Goal: Communication & Community: Answer question/provide support

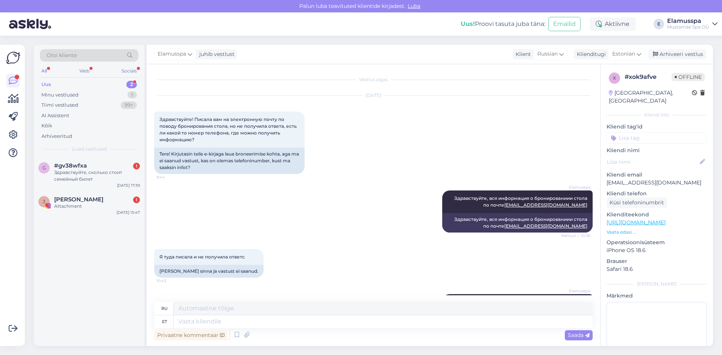
scroll to position [49, 0]
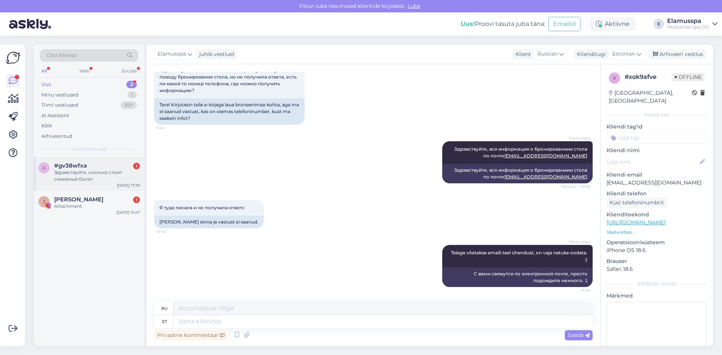
click at [117, 162] on div "#gv38wfxa 1" at bounding box center [97, 165] width 86 height 7
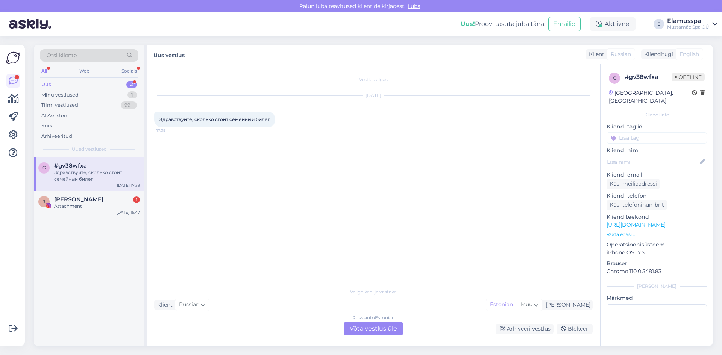
click at [382, 325] on div "Russian to Estonian Võta vestlus üle" at bounding box center [373, 329] width 59 height 14
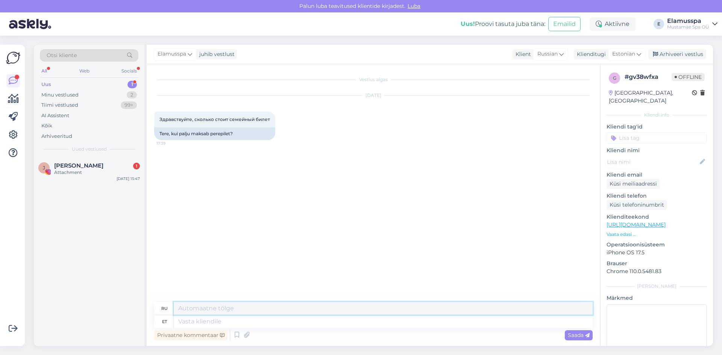
click at [458, 311] on textarea at bounding box center [383, 308] width 419 height 13
click at [456, 317] on textarea at bounding box center [383, 321] width 419 height 13
type textarea "Tere"
type textarea "Привет"
type textarea "Tere!"
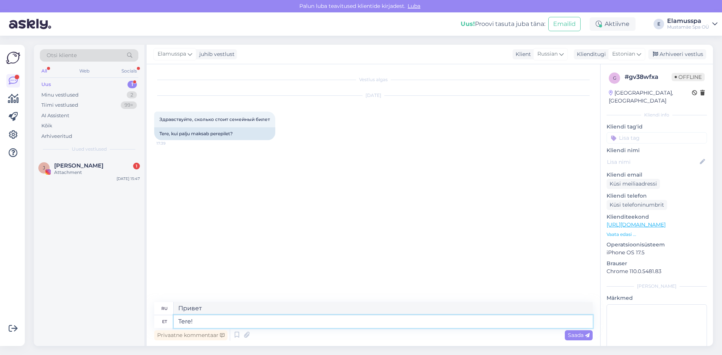
type textarea "Привет!"
type textarea "Tere! Nädala se"
type textarea "Привет! Еженедельно"
type textarea "Tere! Nädala sees enn"
type textarea "Привет! В течение недели."
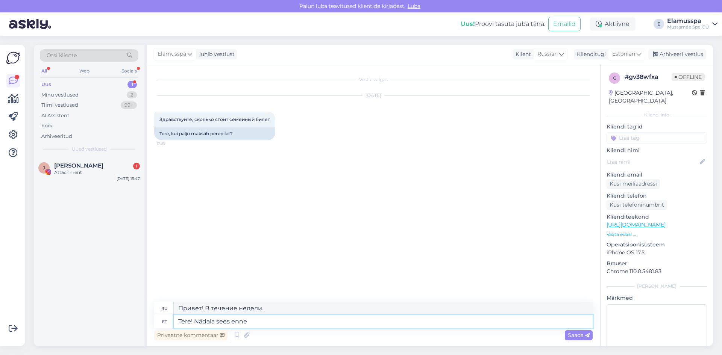
type textarea "Tere! Nädala sees enne"
type textarea "Привет! За неделю до"
type textarea "Tere! Nädala sees enne 14.00"
type textarea "Здравствуйте! В течение недели до 14.00"
type textarea "Tere! Nädala sees enne 14.00 59, p"
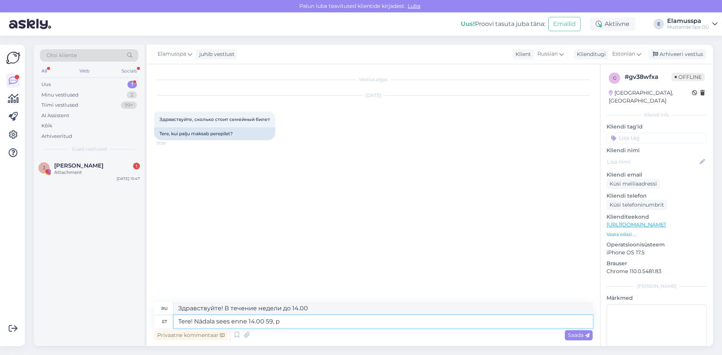
type textarea "Здравствуйте! В течение недели до 14.00 59,"
type textarea "Tere! Nädala sees enne 14.00 59, peale"
type textarea "Здравствуйте! В течение недели до 14.00 59, после"
type textarea "Tere! Nädala sees enne 14.00 59, peale 14.00"
type textarea "Здравствуйте! В течение недели до 14.00 59, после 14.00"
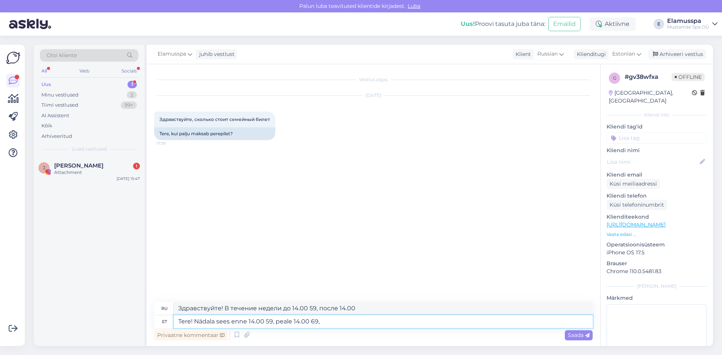
type textarea "Tere! Nädala sees enne 14.00 59, peale 14.00 69,"
type textarea "Здравствуйте! В течение недели до 14.00 59, после 14.00 69,"
type textarea "Tere! Nädala sees enne 14.00 59, peale 14.00 69,"
type textarea "Здравствуйте! В течение недели до 14.00 59, после 14.00 69,"
type textarea "Tere! Nädala sees enne 14.00 59, peale 14.00 69, nädalavahetusel"
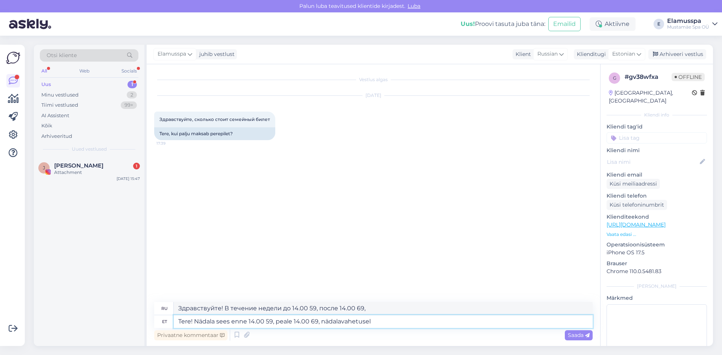
type textarea "Здравствуйте! В будние дни до 14.00 59, после 14.00 69, по выходным"
type textarea "Tere! Nädala sees enne 14.00 59, peale 14.00 69, nädalavahetusel 85e"
type textarea "Здравствуйте! До 14.00 по будням — 59, после 14.00 69, по выходным — 85."
type textarea "Tere! Nädala sees enne 14.00 59, peale 14.00 69, nädalavahetusel 85eur.,"
type textarea "Здравствуйте! В будние дни до 14.00 59 евро, после 14.00 69 евро, в выходные 85…"
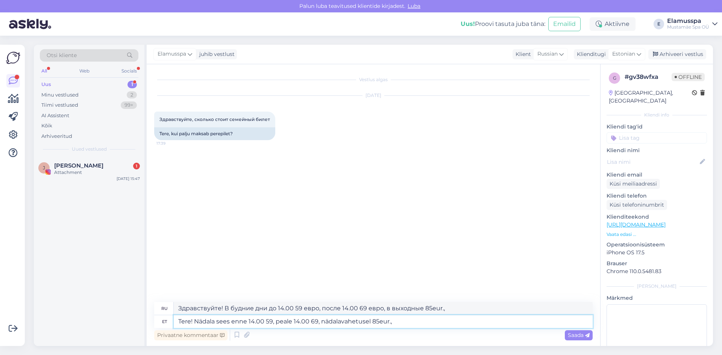
type textarea "Tere! Nädala sees enne 14.00 59, peale 14.00 69, nädalavahetusel 85eur."
type textarea "Здравствуйте! До 14.00 в будние дни — 59 евро, после 14.00 69 евро, по выходным…"
click at [317, 322] on textarea "Tere! Nädala sees enne 14.00 59, peale 14.00 69, nädalavahetusel 85eur." at bounding box center [383, 321] width 419 height 13
type textarea "Tere! Nädala sees enne 14.00 59, peale 14.00 69eur. , nädalavahetusel 85eur."
type textarea "Здравствуйте! В будние дни до 14.00 59 евро, после 14.00 69 евро, в выходные 85…"
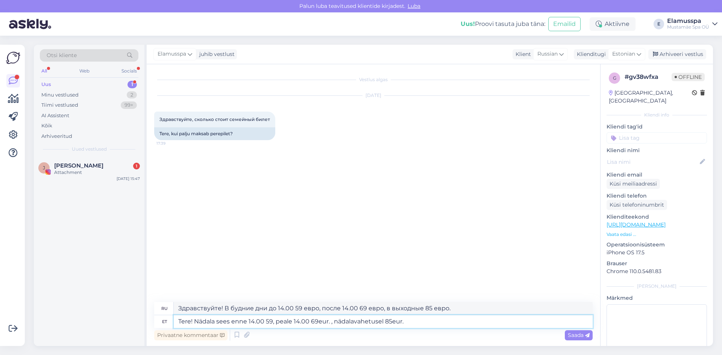
click at [272, 323] on textarea "Tere! Nädala sees enne 14.00 59, peale 14.00 69eur. , nädalavahetusel 85eur." at bounding box center [383, 321] width 419 height 13
type textarea "Tere! Nädala sees enne 14.00 59eur. , peale 14.00 69eur. , nädalavahetusel 85eu…"
click at [574, 337] on span "Saada" at bounding box center [579, 335] width 22 height 7
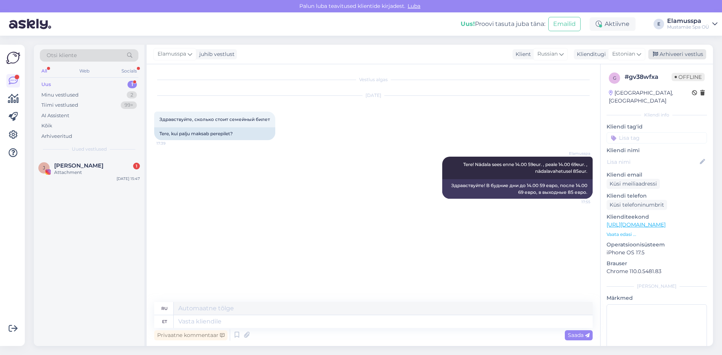
click at [690, 54] on div "Arhiveeri vestlus" at bounding box center [677, 54] width 58 height 10
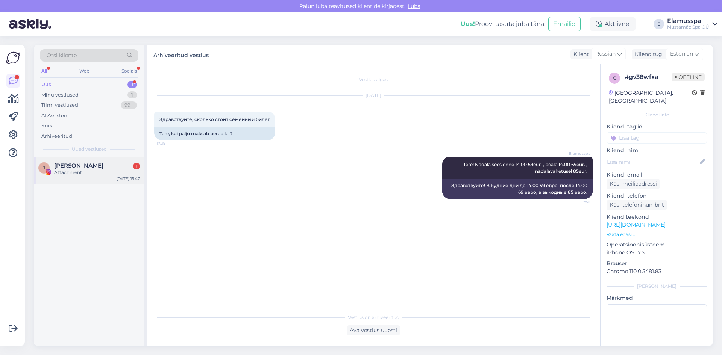
click at [117, 172] on div "Attachment" at bounding box center [97, 172] width 86 height 7
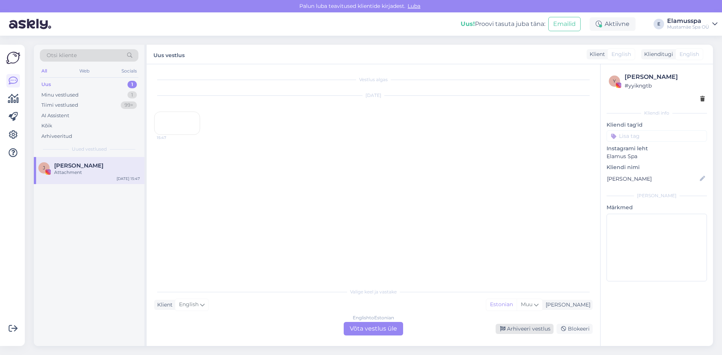
click at [517, 332] on div "Arhiveeri vestlus" at bounding box center [525, 329] width 58 height 10
